Goal: Task Accomplishment & Management: Manage account settings

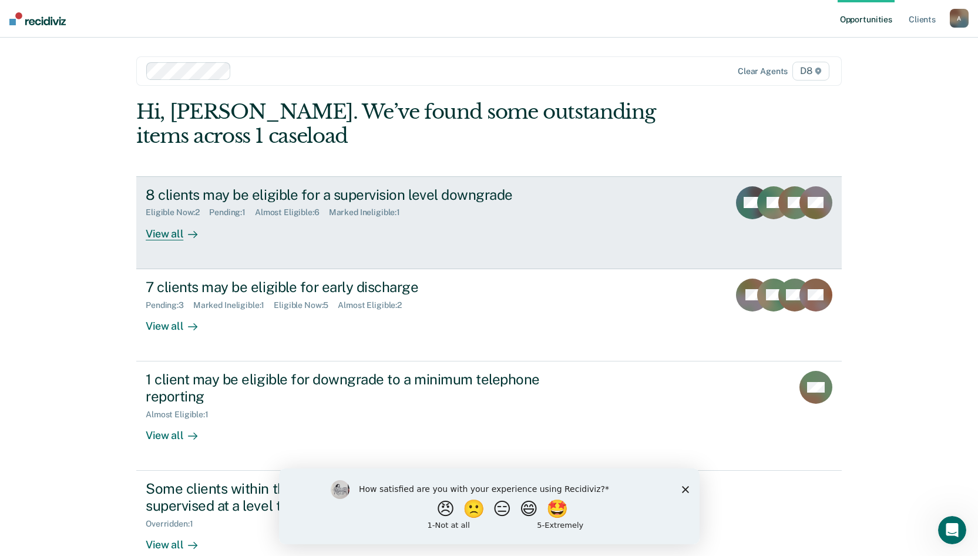
click at [174, 233] on div "View all" at bounding box center [179, 228] width 66 height 23
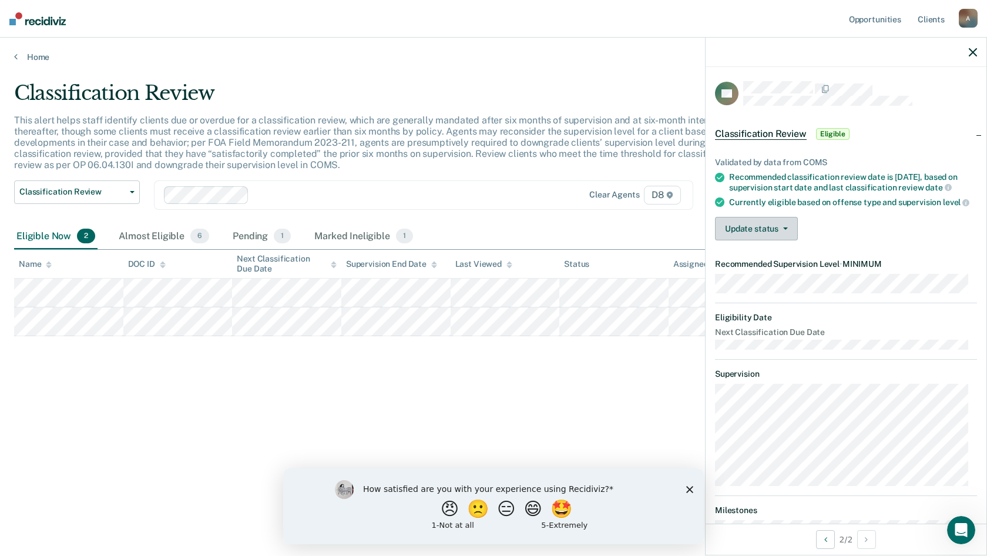
click at [750, 240] on button "Update status" at bounding box center [756, 228] width 83 height 23
click at [754, 266] on button "[PERSON_NAME]" at bounding box center [771, 256] width 113 height 19
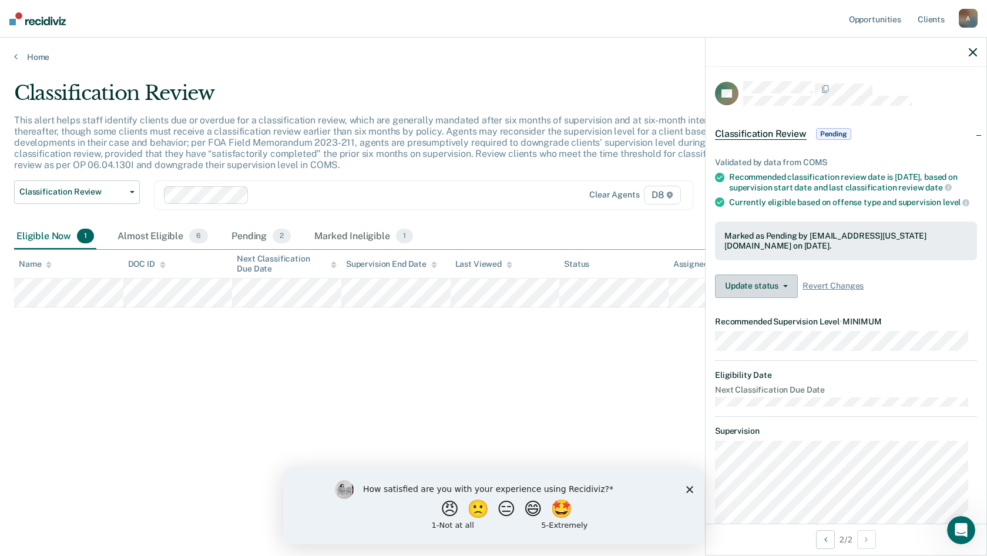
click at [773, 297] on button "Update status" at bounding box center [756, 285] width 83 height 23
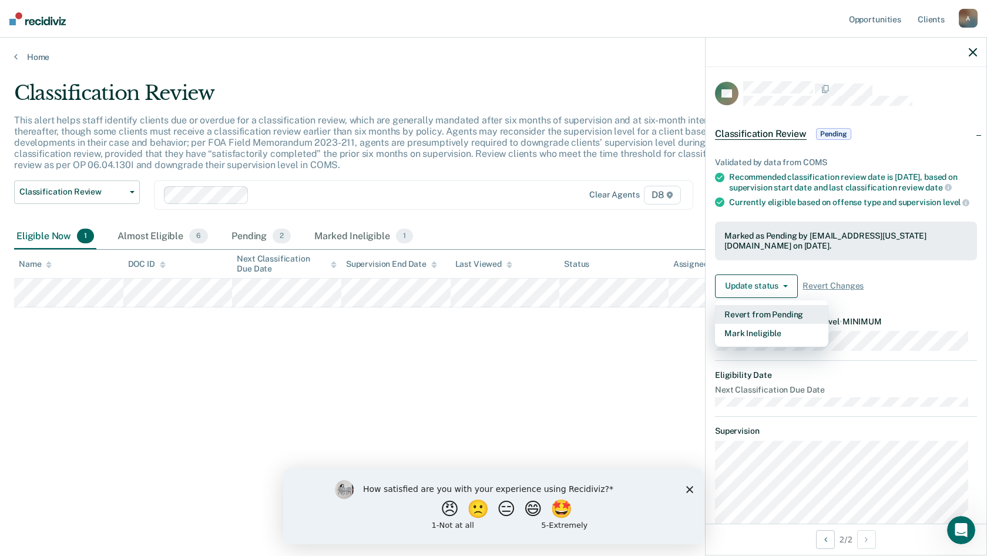
click at [782, 317] on button "Revert from Pending" at bounding box center [771, 314] width 113 height 19
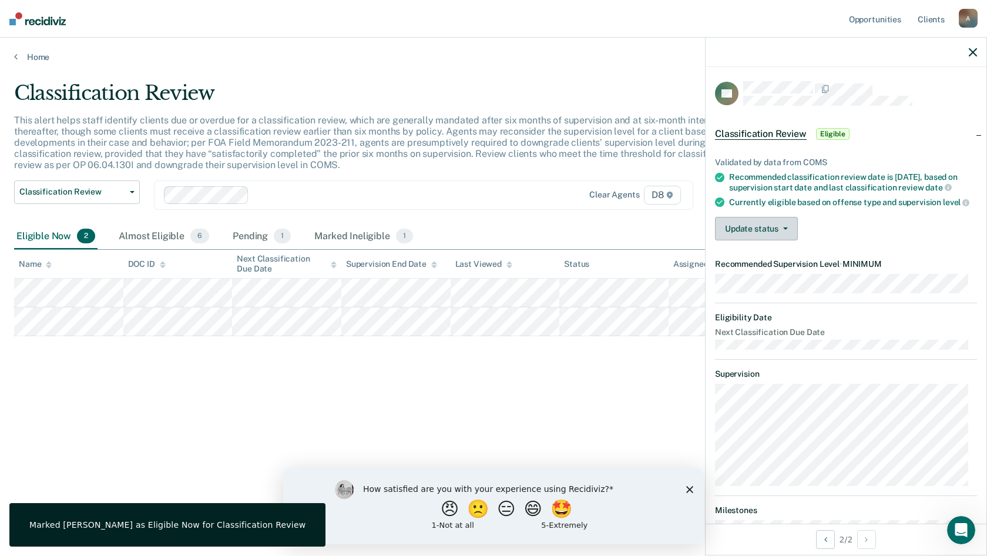
click at [782, 240] on button "Update status" at bounding box center [756, 228] width 83 height 23
click at [758, 266] on button "[PERSON_NAME]" at bounding box center [771, 256] width 113 height 19
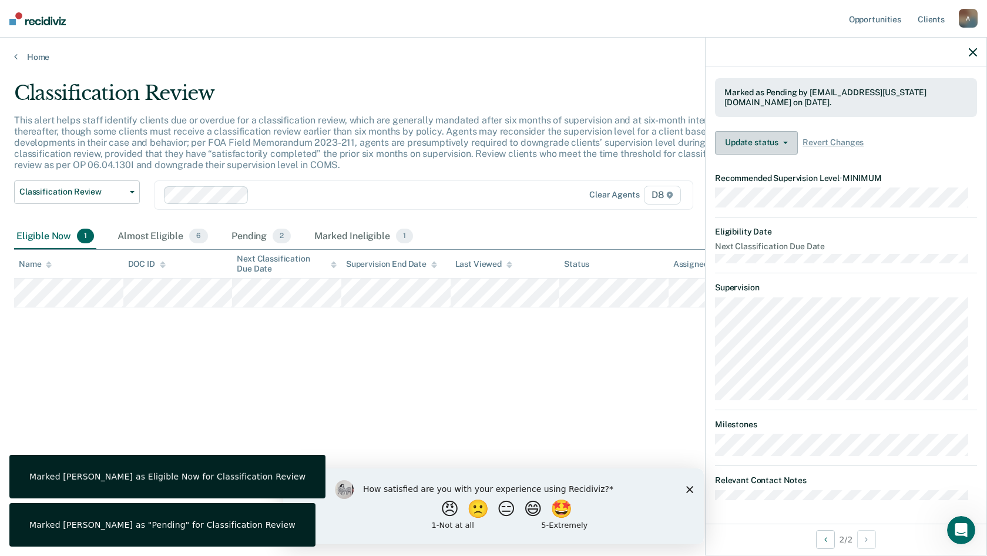
scroll to position [152, 0]
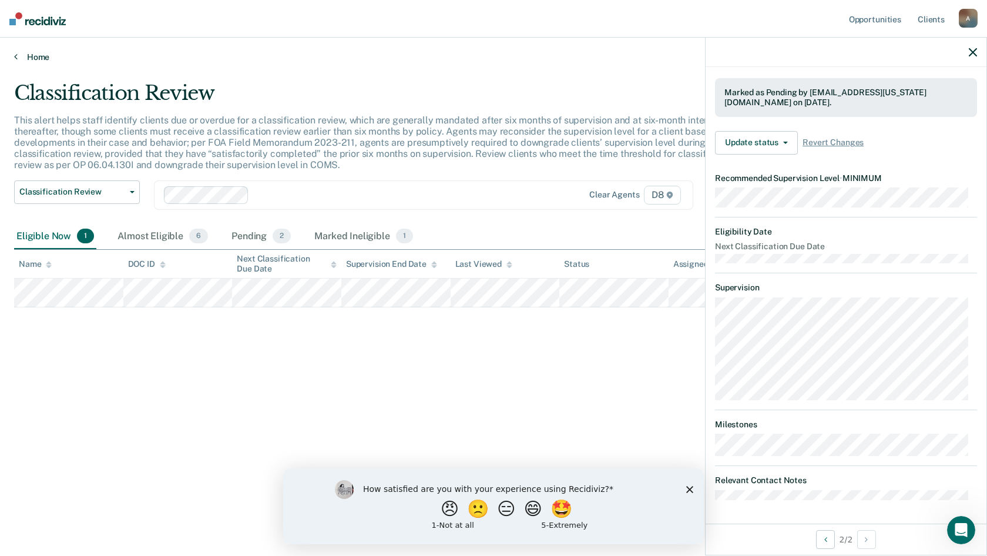
click at [23, 57] on link "Home" at bounding box center [493, 57] width 959 height 11
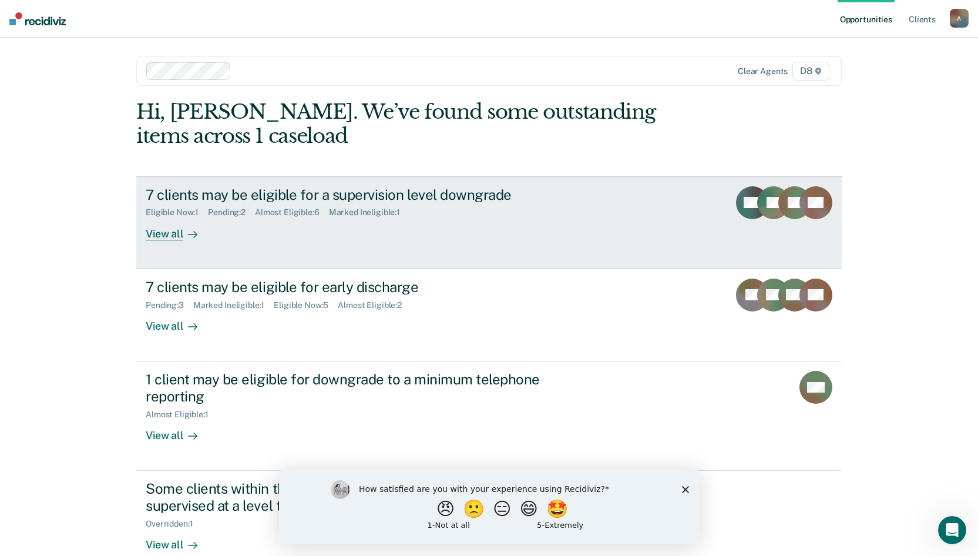
click at [168, 231] on div "View all" at bounding box center [179, 228] width 66 height 23
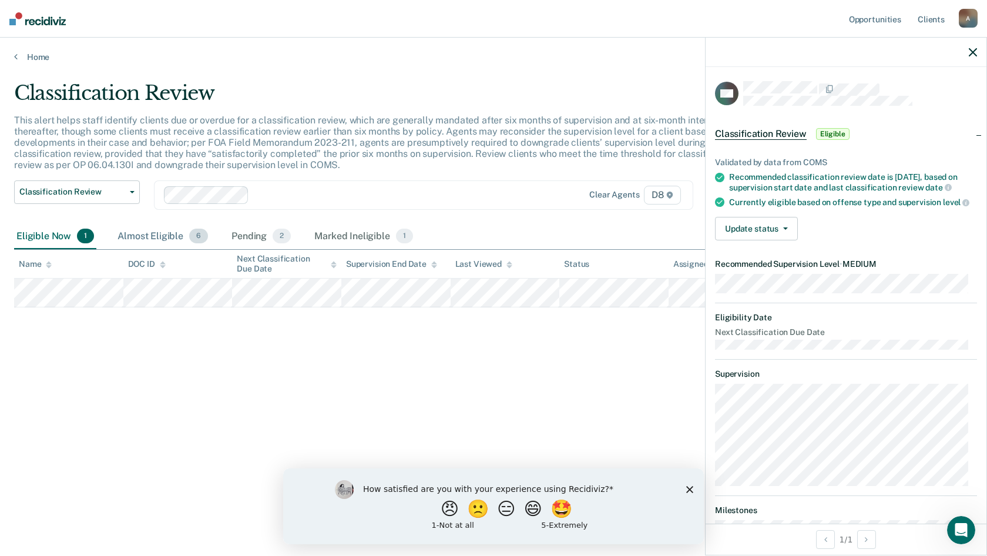
click at [136, 237] on div "Almost Eligible 6" at bounding box center [162, 237] width 95 height 26
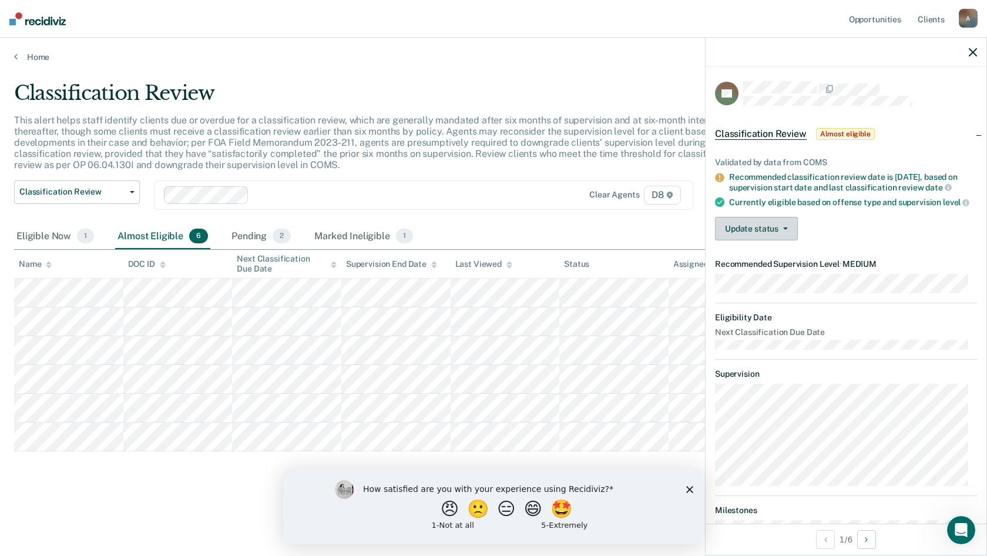
click at [764, 229] on button "Update status" at bounding box center [756, 228] width 83 height 23
click at [471, 159] on p "This alert helps staff identify clients due or overdue for a classification rev…" at bounding box center [374, 143] width 720 height 56
click at [49, 233] on div "Eligible Now 1" at bounding box center [55, 237] width 82 height 26
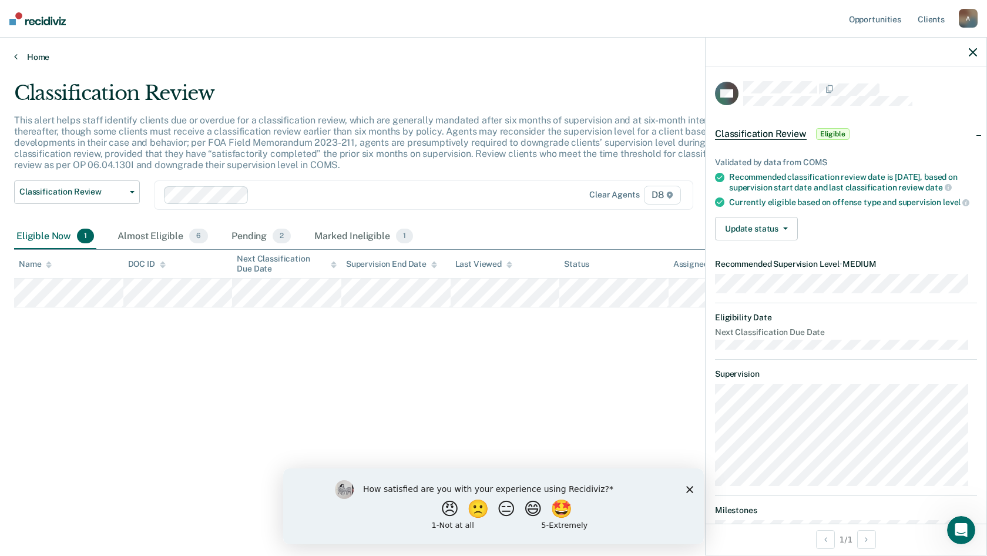
click at [22, 59] on link "Home" at bounding box center [493, 57] width 959 height 11
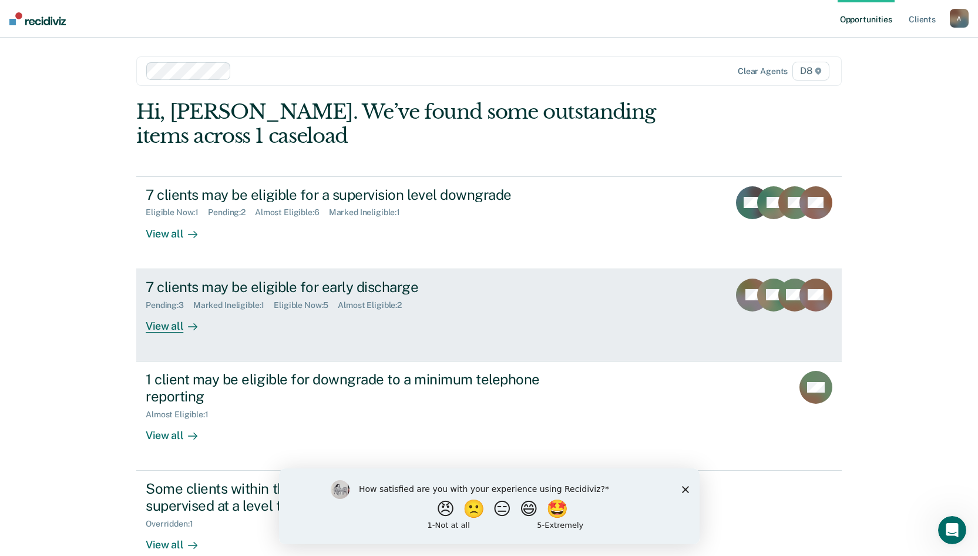
click at [200, 310] on div "View all" at bounding box center [179, 321] width 66 height 23
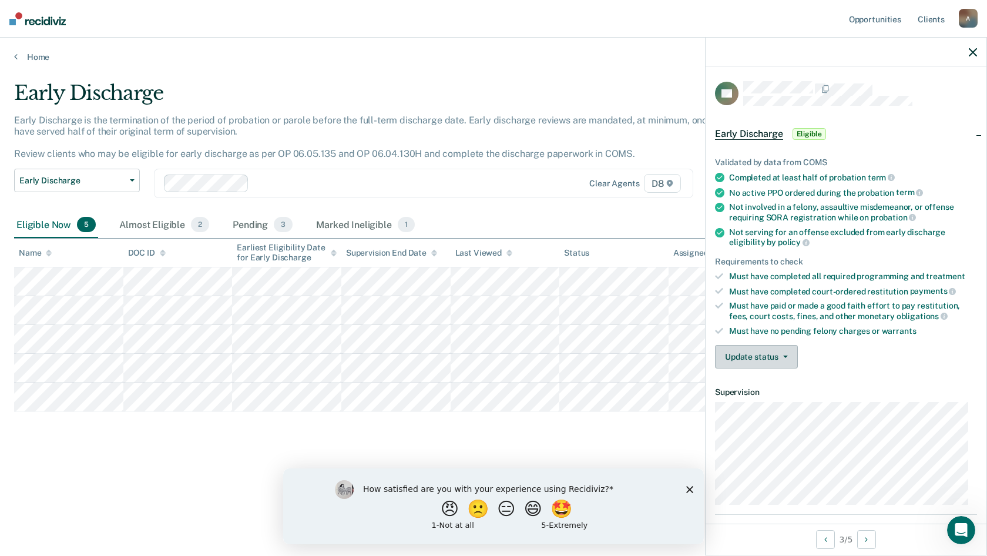
click at [775, 354] on button "Update status" at bounding box center [756, 356] width 83 height 23
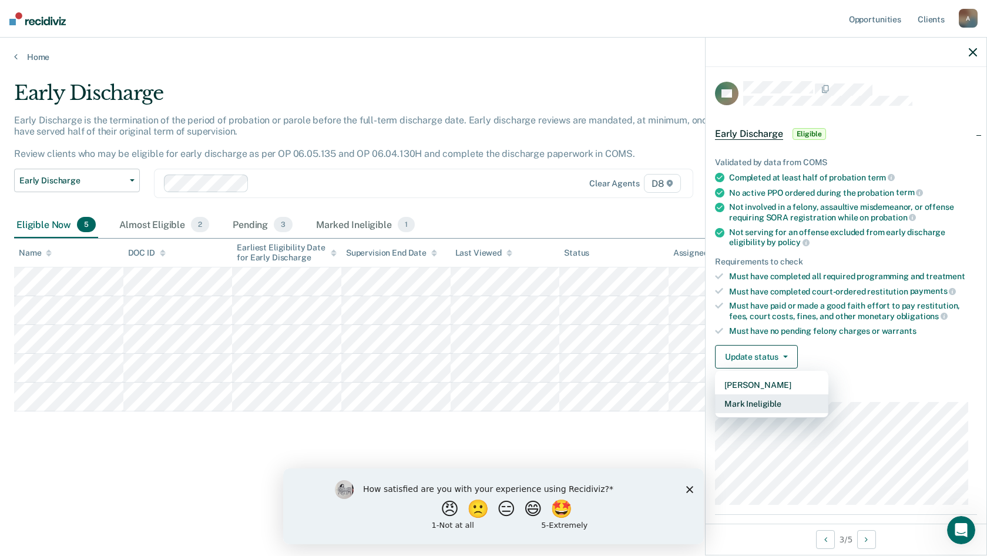
click at [771, 402] on button "Mark Ineligible" at bounding box center [771, 403] width 113 height 19
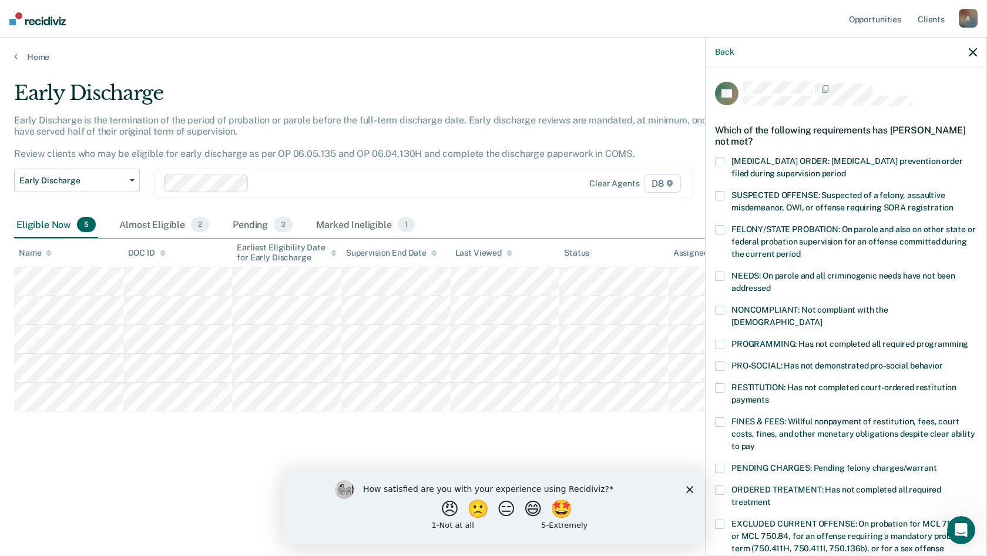
click at [726, 340] on label "PROGRAMMING: Has not completed all required programming" at bounding box center [846, 346] width 262 height 12
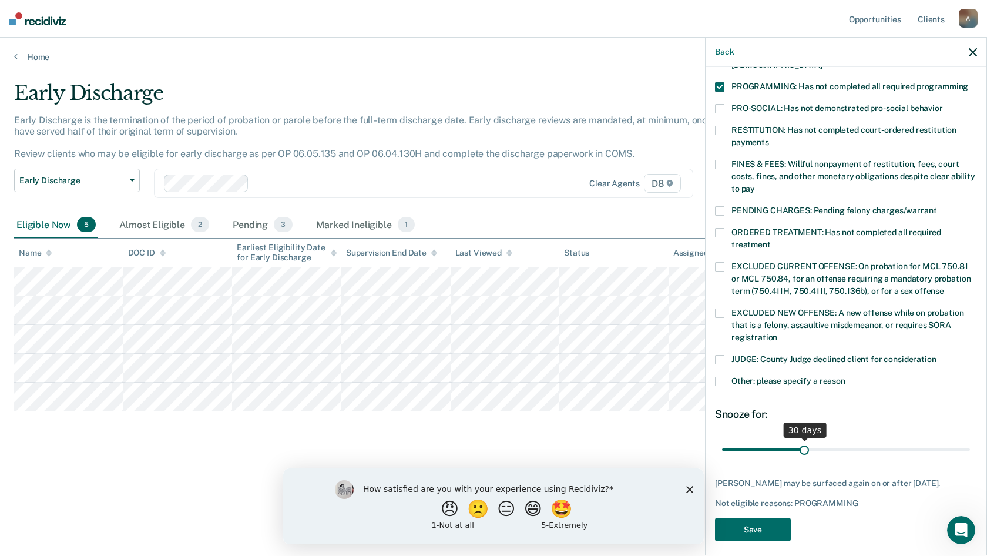
scroll to position [263, 0]
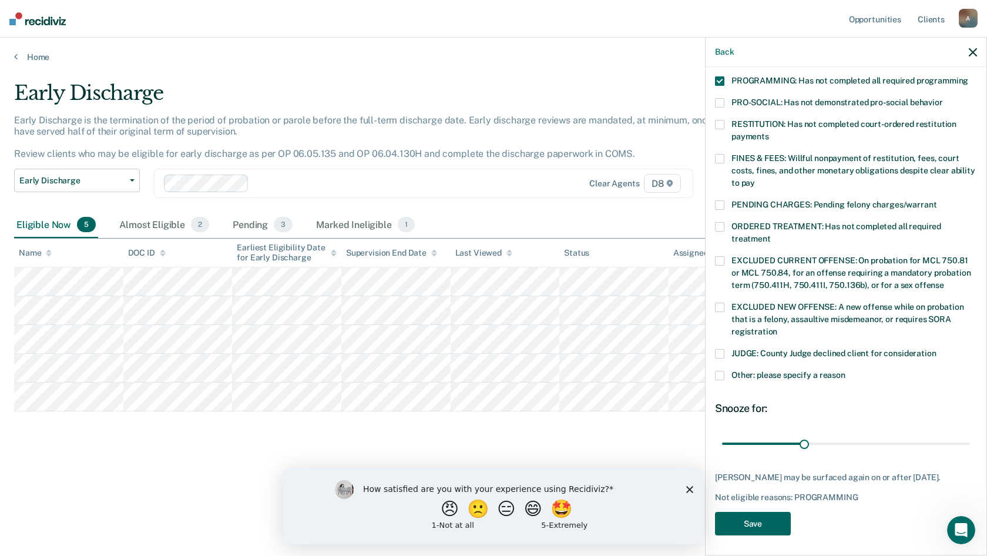
click at [770, 525] on button "Save" at bounding box center [753, 524] width 76 height 24
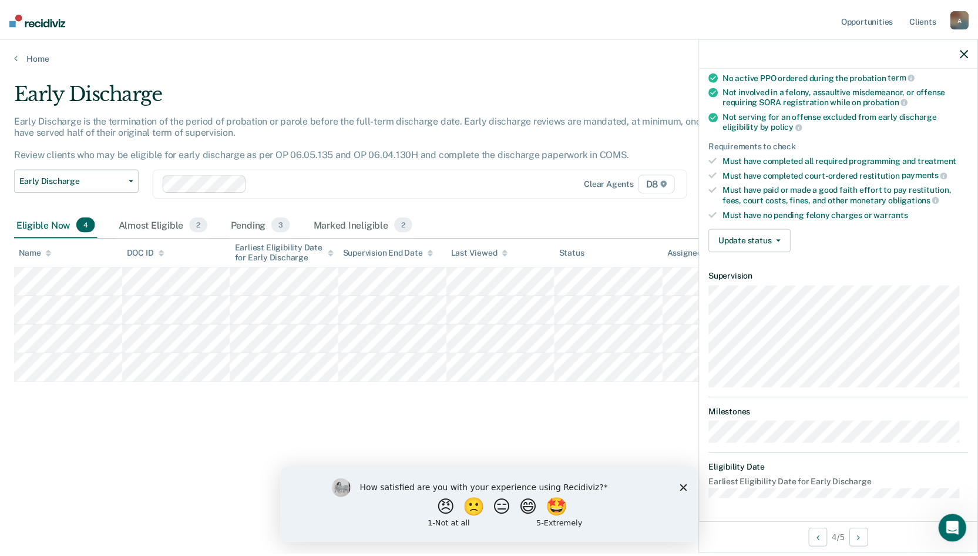
scroll to position [103, 0]
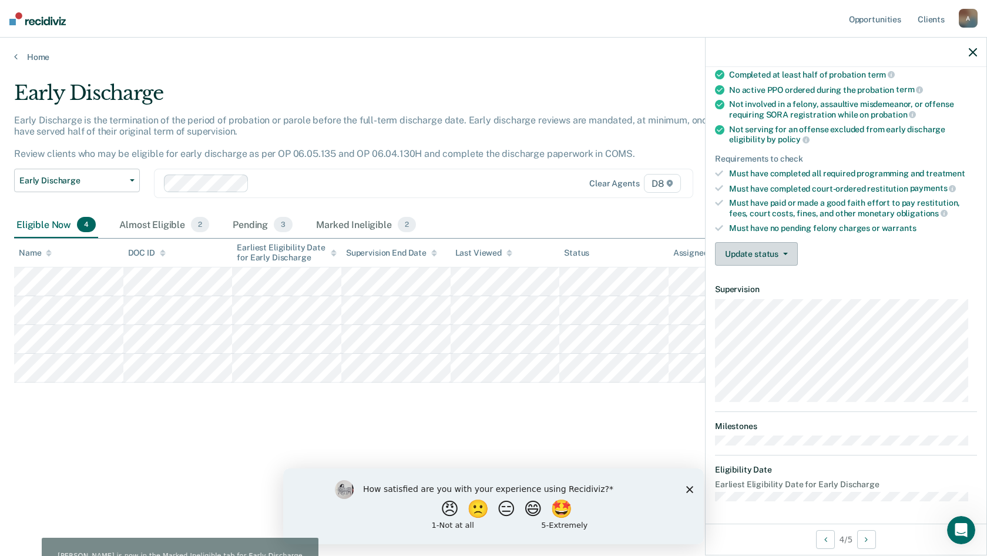
click at [785, 254] on button "Update status" at bounding box center [756, 253] width 83 height 23
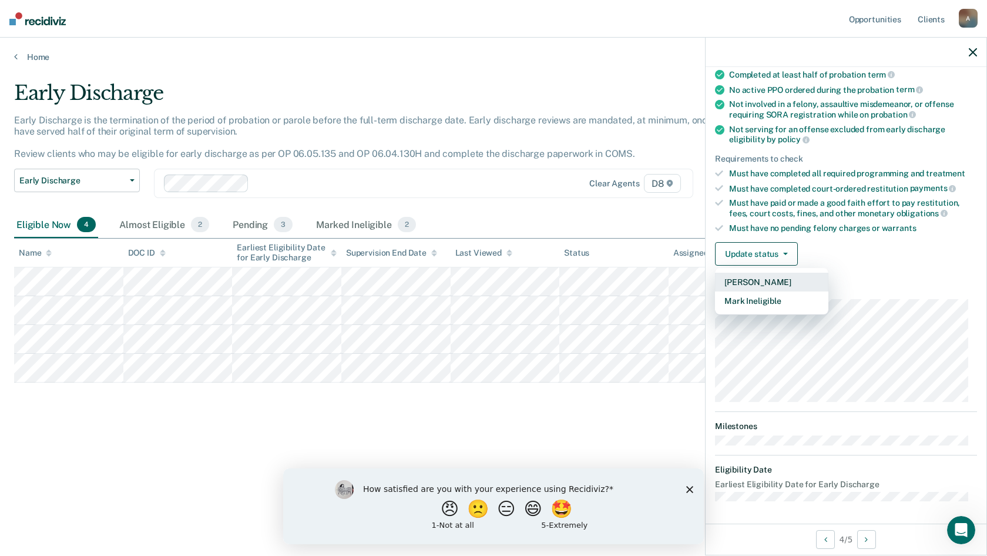
click at [781, 280] on button "[PERSON_NAME]" at bounding box center [771, 282] width 113 height 19
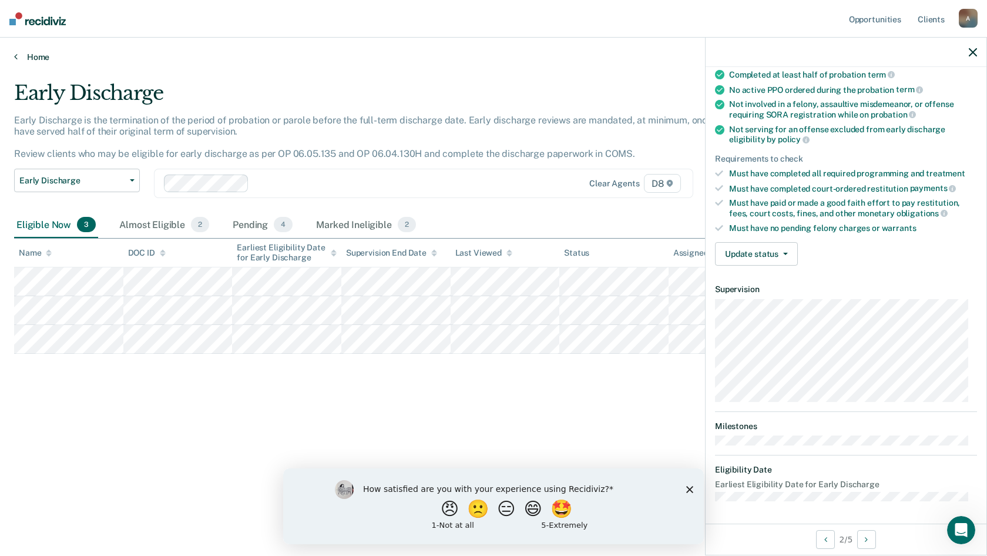
click at [24, 52] on link "Home" at bounding box center [493, 57] width 959 height 11
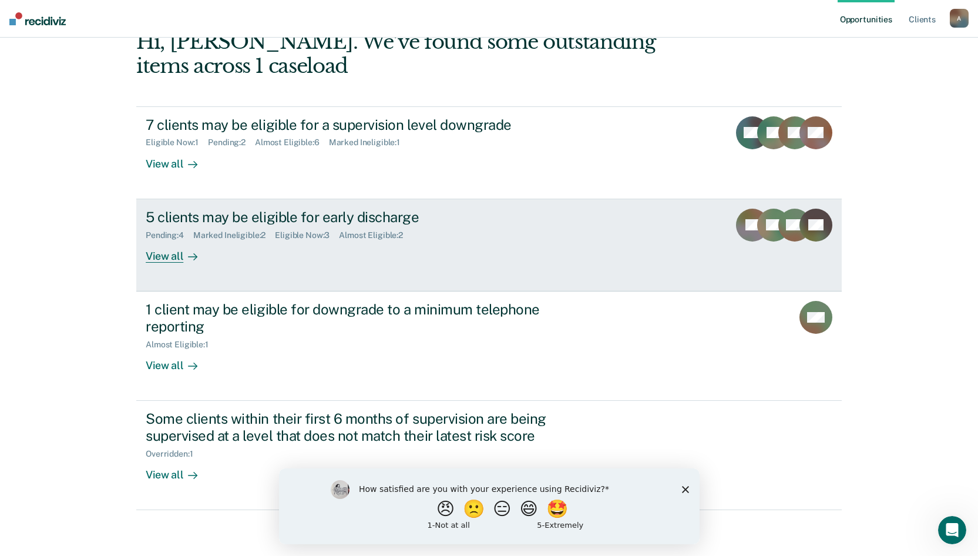
scroll to position [71, 0]
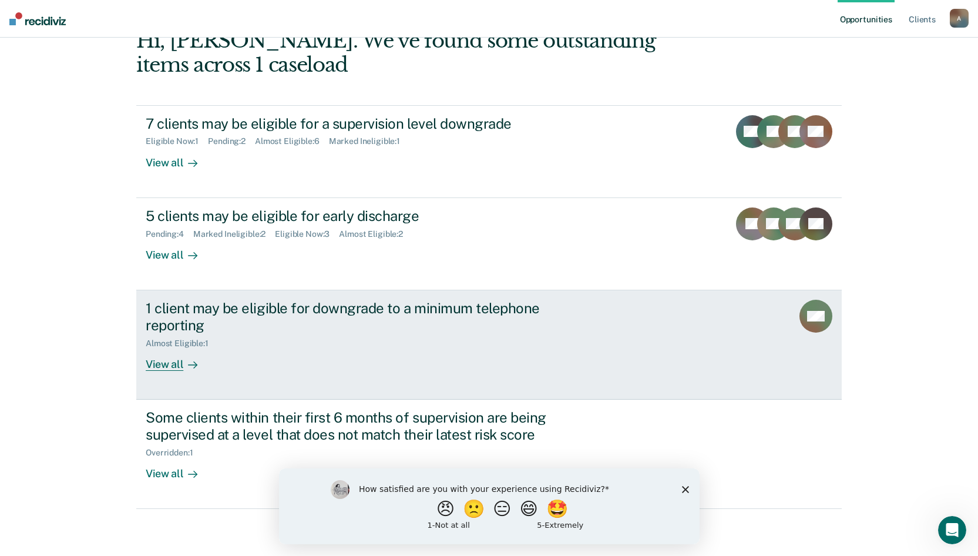
click at [236, 344] on div "Almost Eligible : 1" at bounding box center [352, 341] width 412 height 15
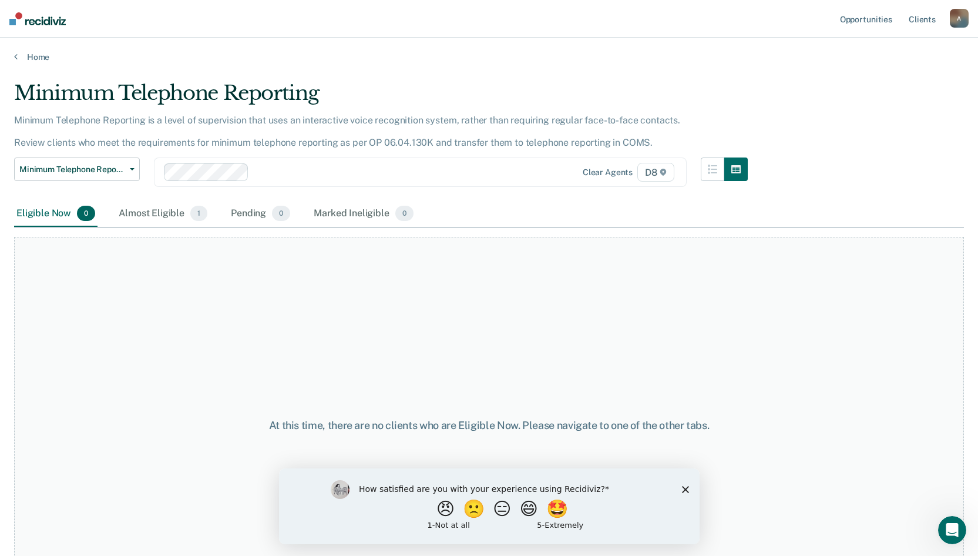
click at [17, 63] on main "Minimum Telephone Reporting Minimum Telephone Reporting is a level of supervisi…" at bounding box center [489, 307] width 978 height 490
click at [146, 211] on div "Almost Eligible 1" at bounding box center [162, 214] width 93 height 26
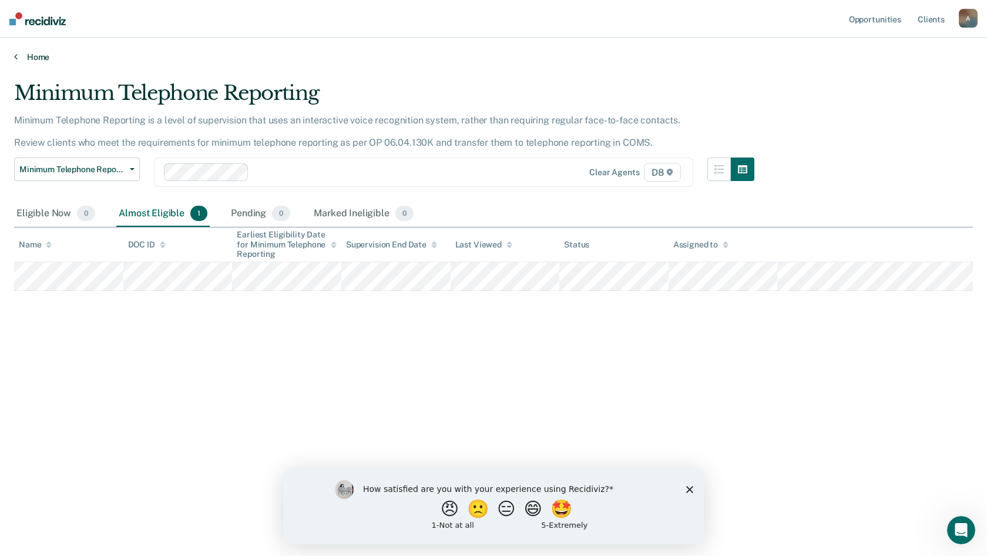
click at [20, 60] on link "Home" at bounding box center [493, 57] width 959 height 11
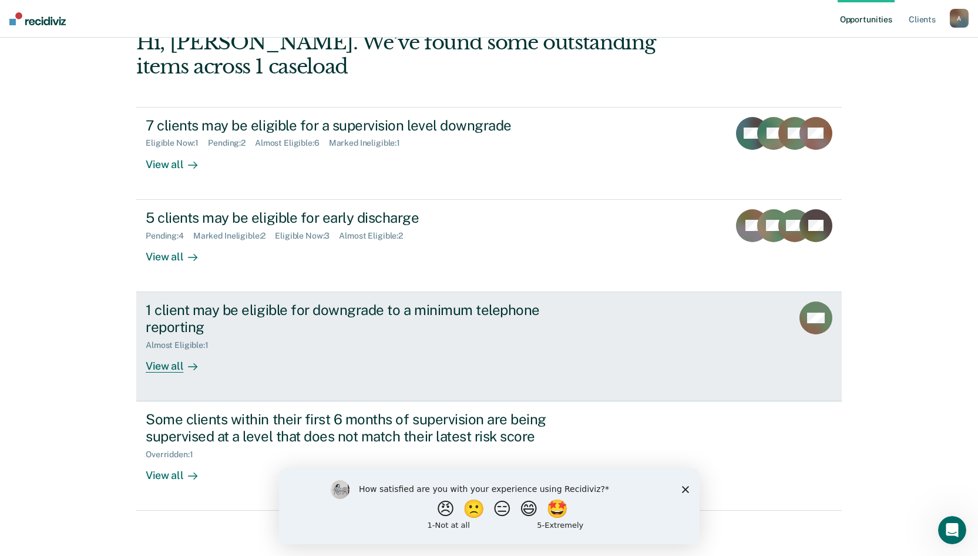
scroll to position [71, 0]
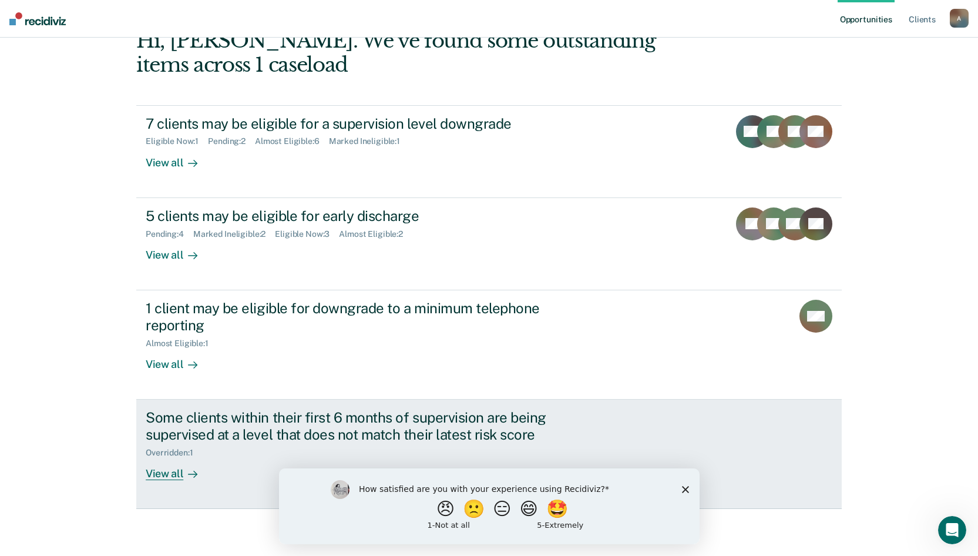
click at [178, 476] on div "View all" at bounding box center [179, 468] width 66 height 23
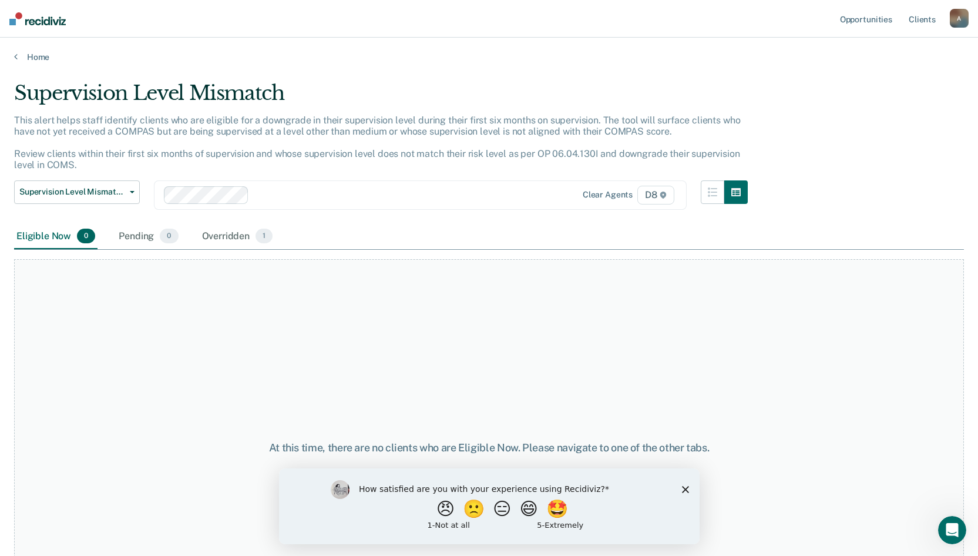
click at [680, 490] on div "How satisfied are you with your experience using Recidiviz? 😠 🙁 😑 😄 🤩 1 - Not a…" at bounding box center [488, 506] width 421 height 76
click at [681, 488] on icon "Close survey" at bounding box center [684, 488] width 7 height 7
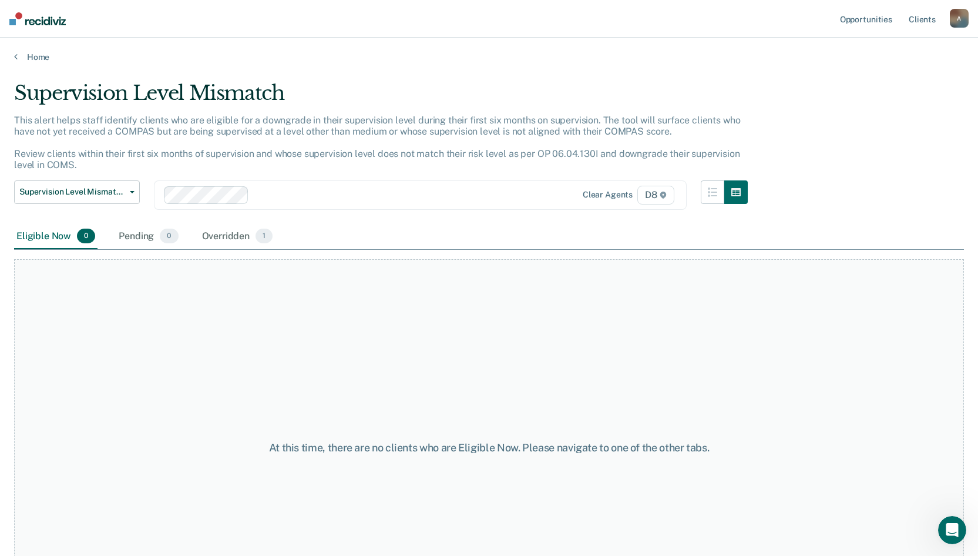
click at [12, 58] on div "Home" at bounding box center [489, 50] width 978 height 25
click at [21, 59] on link "Home" at bounding box center [489, 57] width 950 height 11
